Goal: Task Accomplishment & Management: Complete application form

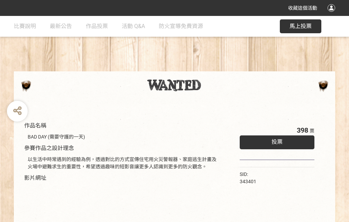
click at [332, 15] on div "收藏這個活動" at bounding box center [174, 8] width 349 height 16
click at [216, 68] on div "作品名稱 BAD DAY (需要守護的一天) 參賽作品之設計理念 以生活中時常遇到的經驗為例，透過對比的方式宣傳住宅用火災警報器、家庭逃生計畫及火場中避難求生…" at bounding box center [174, 161] width 349 height 291
click at [275, 140] on span "投票" at bounding box center [276, 141] width 11 height 7
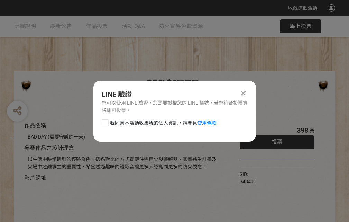
click at [104, 121] on div at bounding box center [105, 122] width 7 height 7
checkbox input "true"
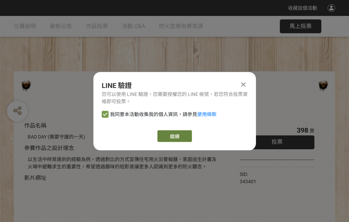
click at [174, 136] on link "繼續" at bounding box center [174, 136] width 35 height 12
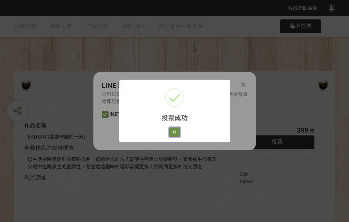
click at [173, 131] on button "好" at bounding box center [174, 132] width 11 height 10
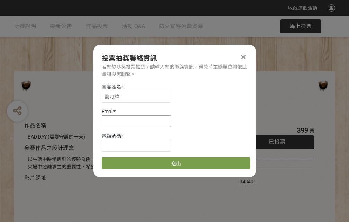
click at [138, 121] on input at bounding box center [136, 121] width 69 height 12
type input "[EMAIL_ADDRESS][DOMAIN_NAME]"
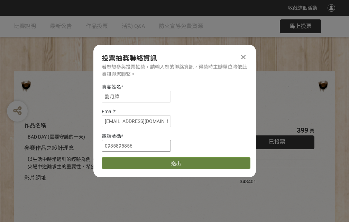
type input "0935895856"
click at [121, 160] on button "送出" at bounding box center [176, 163] width 149 height 12
